Goal: Browse casually

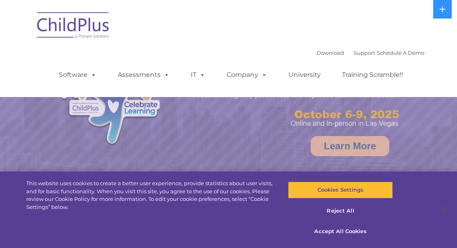
select select "MEDIUM"
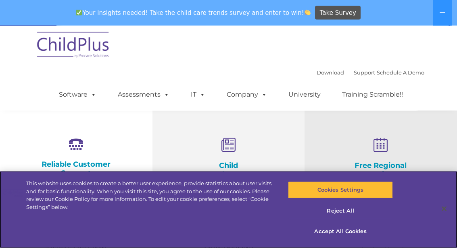
scroll to position [251, 0]
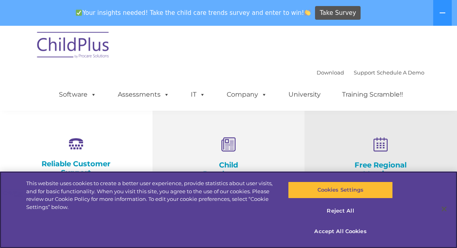
click at [332, 240] on button "Accept All Cookies" at bounding box center [340, 231] width 105 height 17
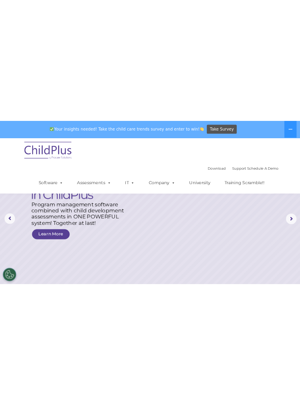
scroll to position [0, 0]
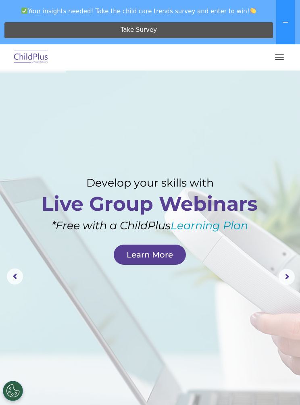
click at [280, 72] on rs-progress at bounding box center [150, 72] width 300 height 2
click at [274, 54] on button "button" at bounding box center [279, 57] width 17 height 13
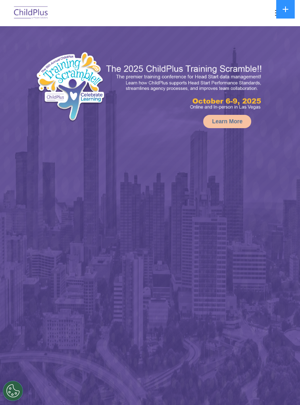
select select "MEDIUM"
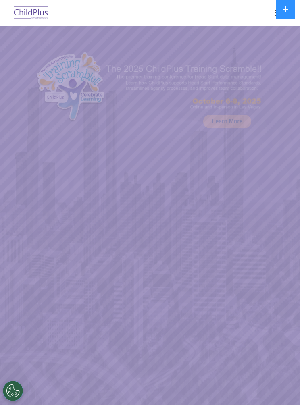
select select "MEDIUM"
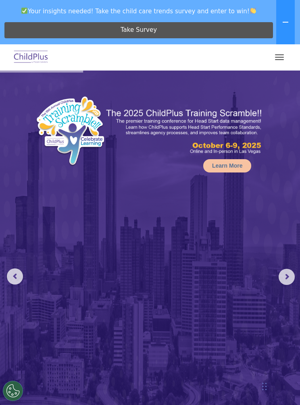
click at [284, 23] on icon at bounding box center [285, 22] width 6 height 6
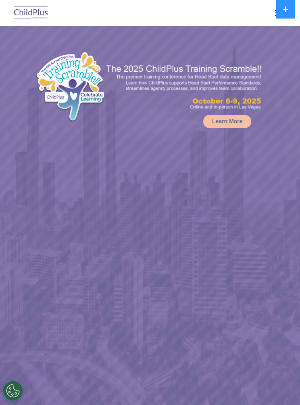
select select "MEDIUM"
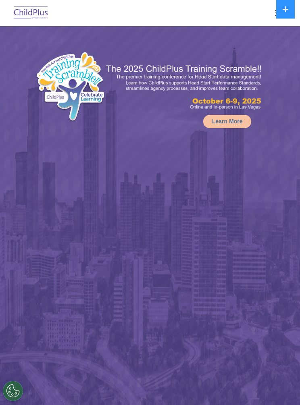
select select "MEDIUM"
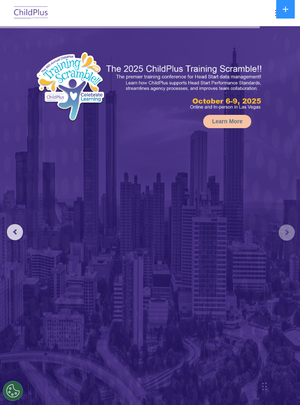
click at [284, 232] on rs-arrow at bounding box center [286, 232] width 16 height 16
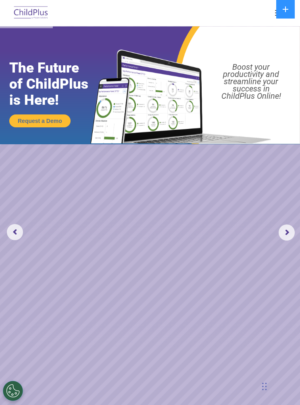
click at [282, 12] on icon at bounding box center [285, 9] width 6 height 6
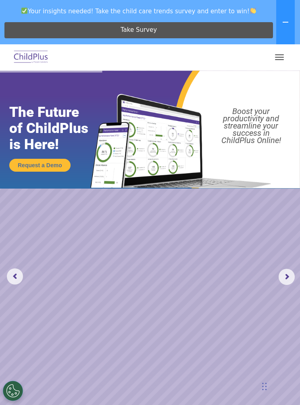
click at [282, 27] on button at bounding box center [285, 22] width 19 height 44
